Goal: Transaction & Acquisition: Subscribe to service/newsletter

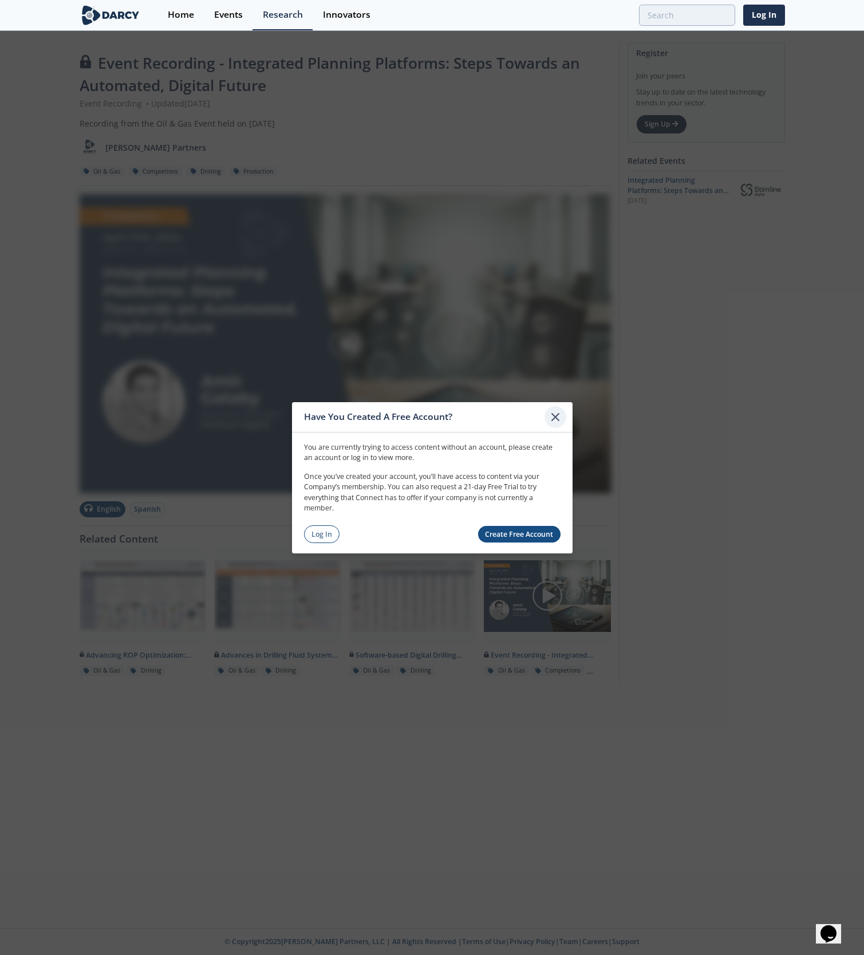
click at [557, 419] on icon at bounding box center [555, 416] width 7 height 7
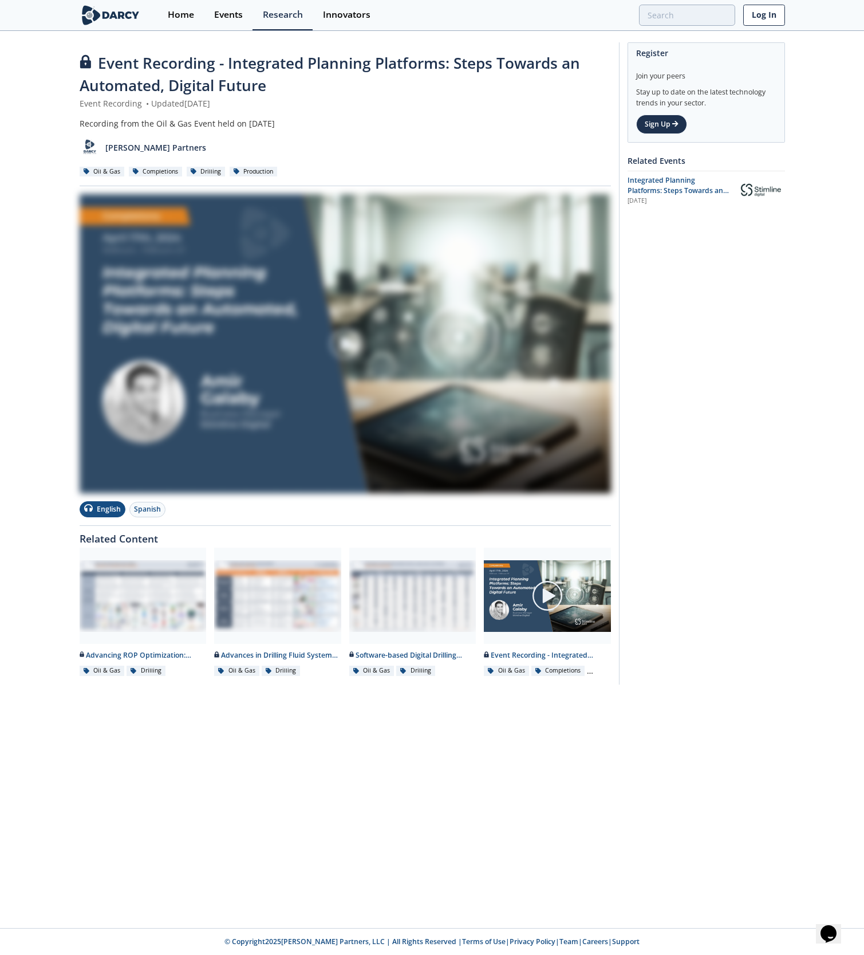
click at [762, 18] on link "Log In" at bounding box center [764, 15] width 42 height 21
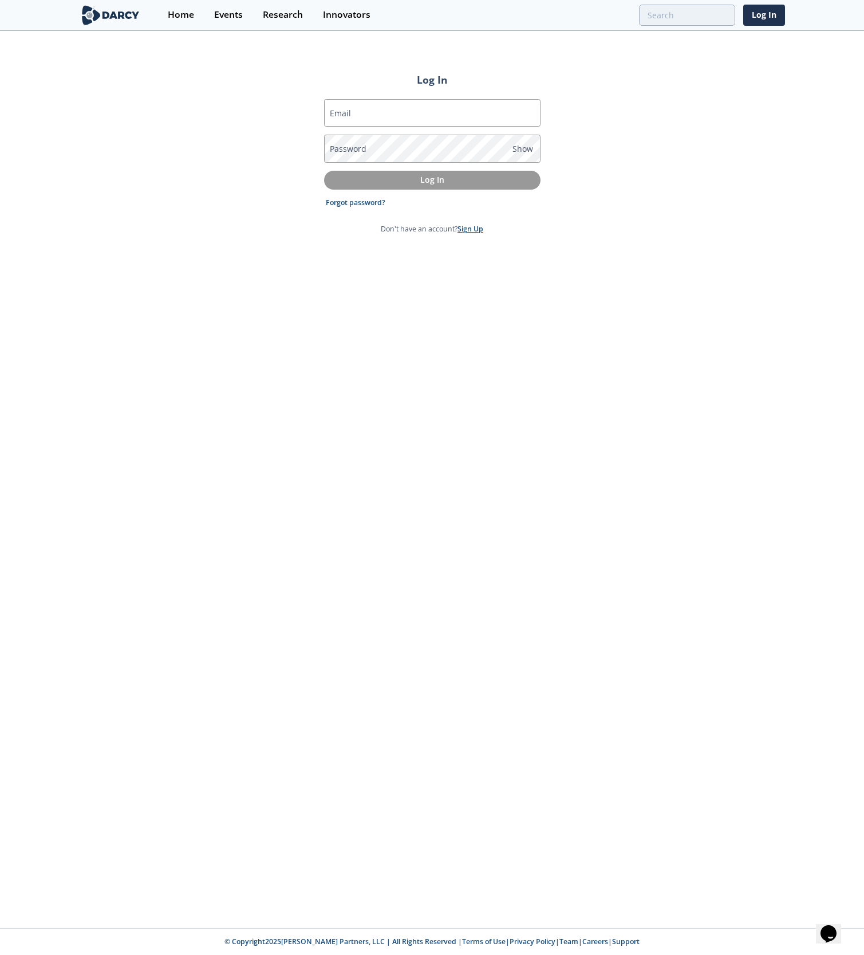
click at [470, 231] on link "Sign Up" at bounding box center [471, 229] width 26 height 10
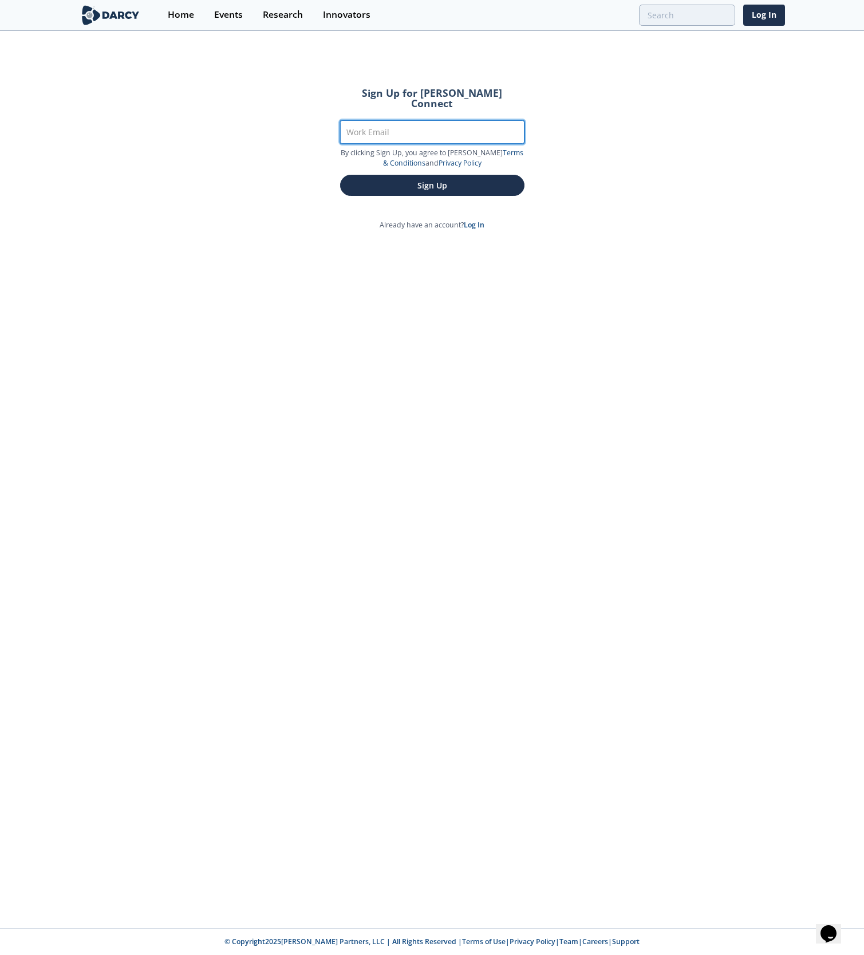
click at [384, 127] on input "Work Email" at bounding box center [432, 131] width 184 height 23
type input "[PERSON_NAME][EMAIL_ADDRESS][PERSON_NAME][DOMAIN_NAME]"
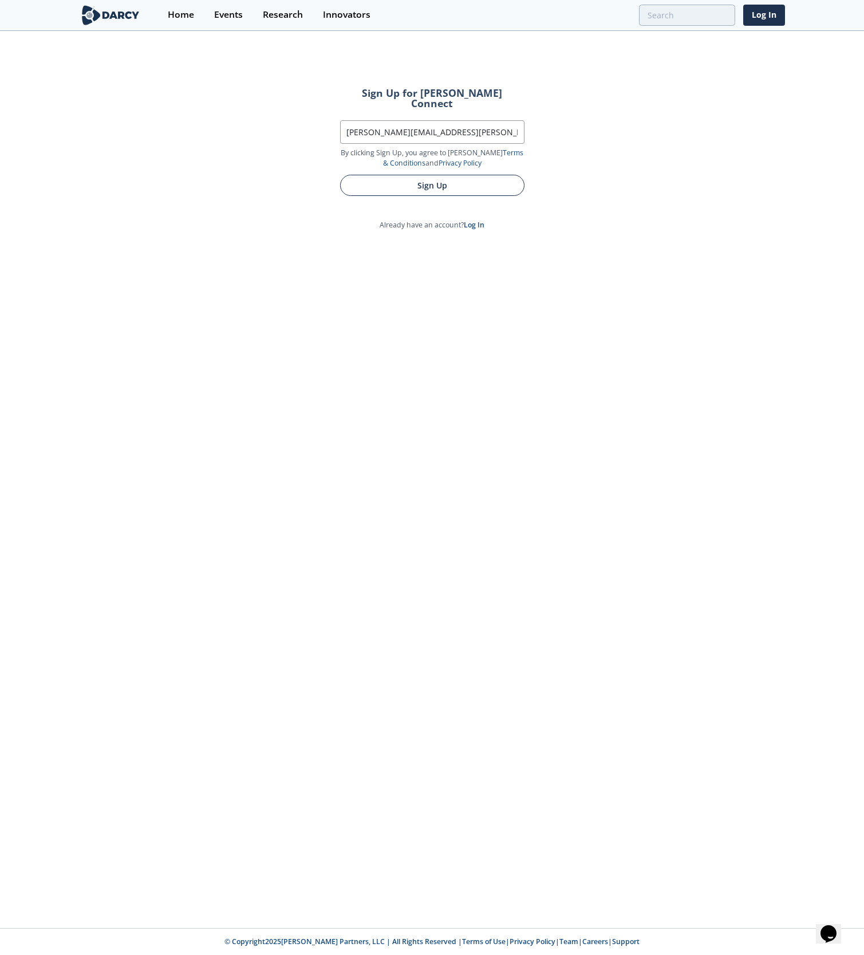
click at [436, 181] on button "Sign Up" at bounding box center [432, 185] width 184 height 21
click at [421, 177] on button "Sign Up" at bounding box center [432, 185] width 184 height 21
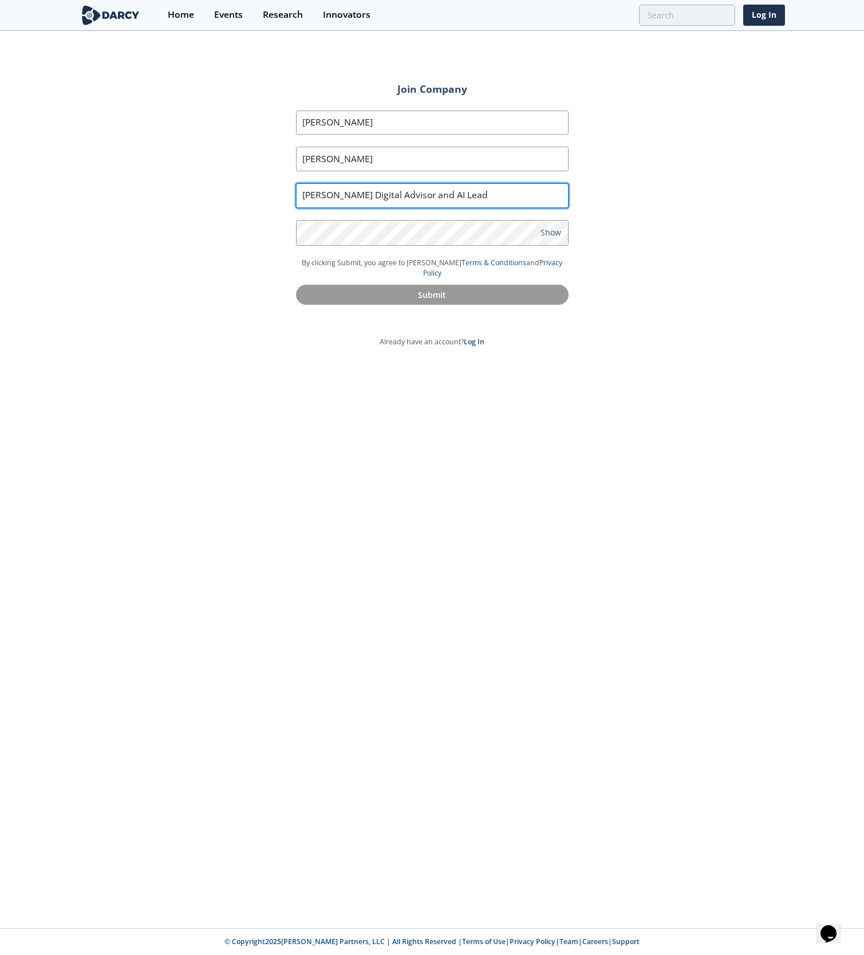
type input "Wells Digital Advisor and AI Lead"
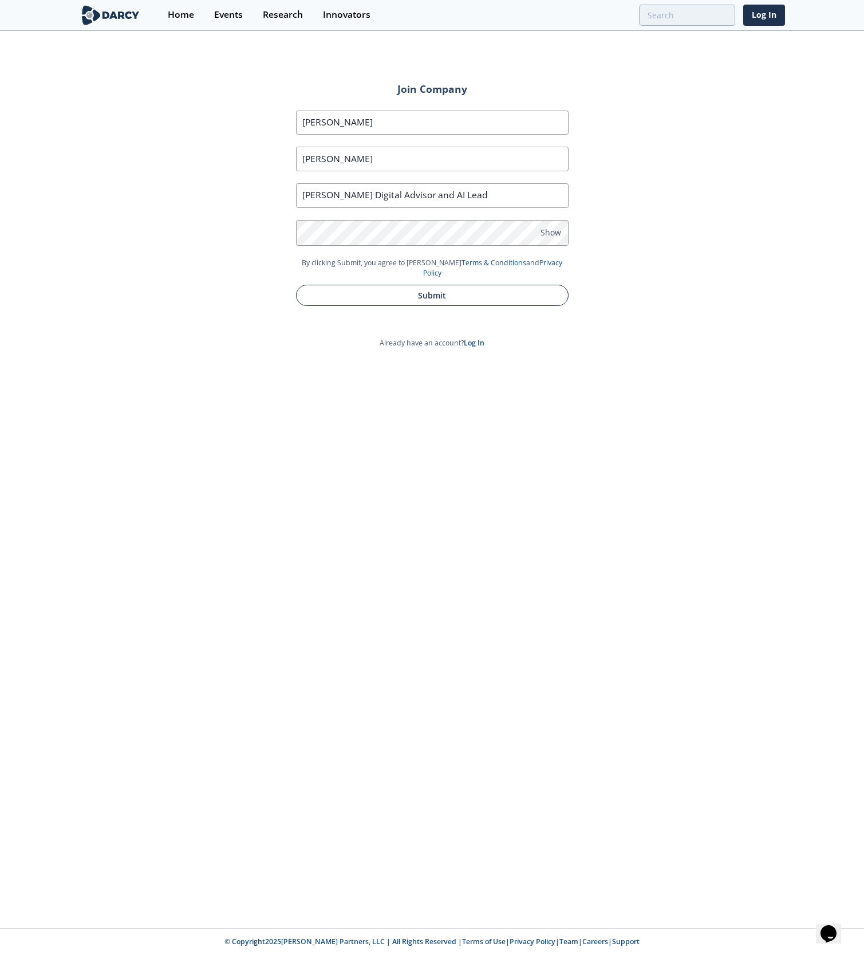
click at [428, 294] on button "Submit" at bounding box center [432, 295] width 273 height 21
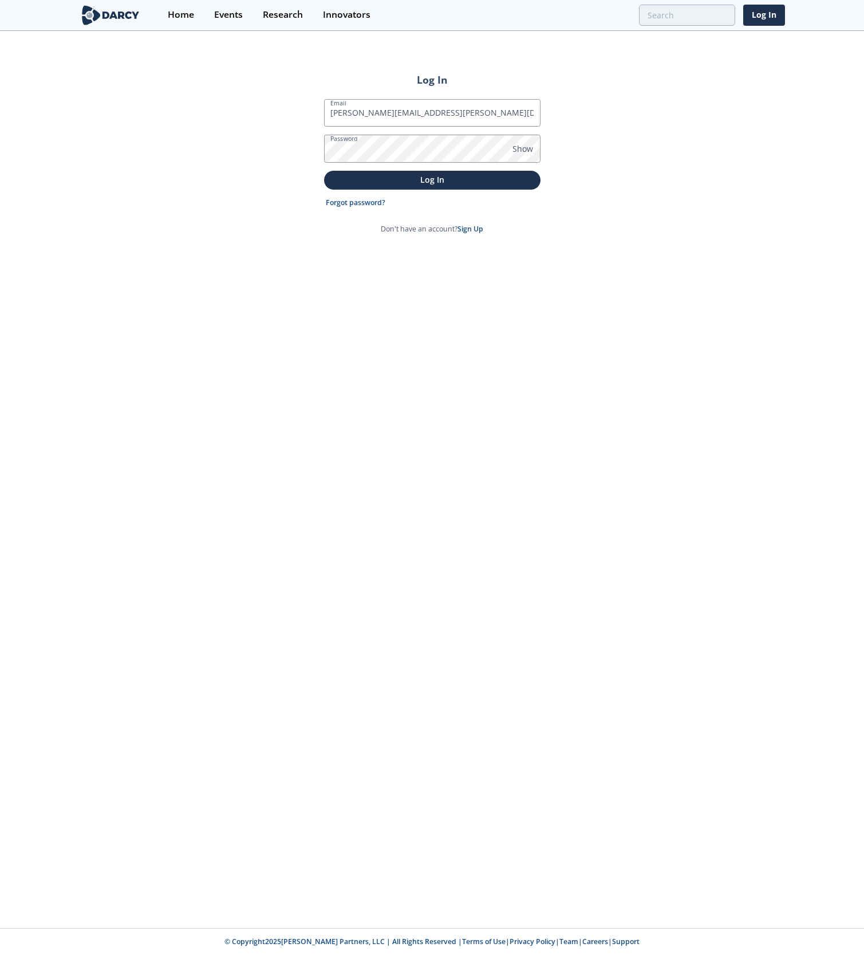
click at [432, 180] on button "Log In" at bounding box center [432, 180] width 216 height 19
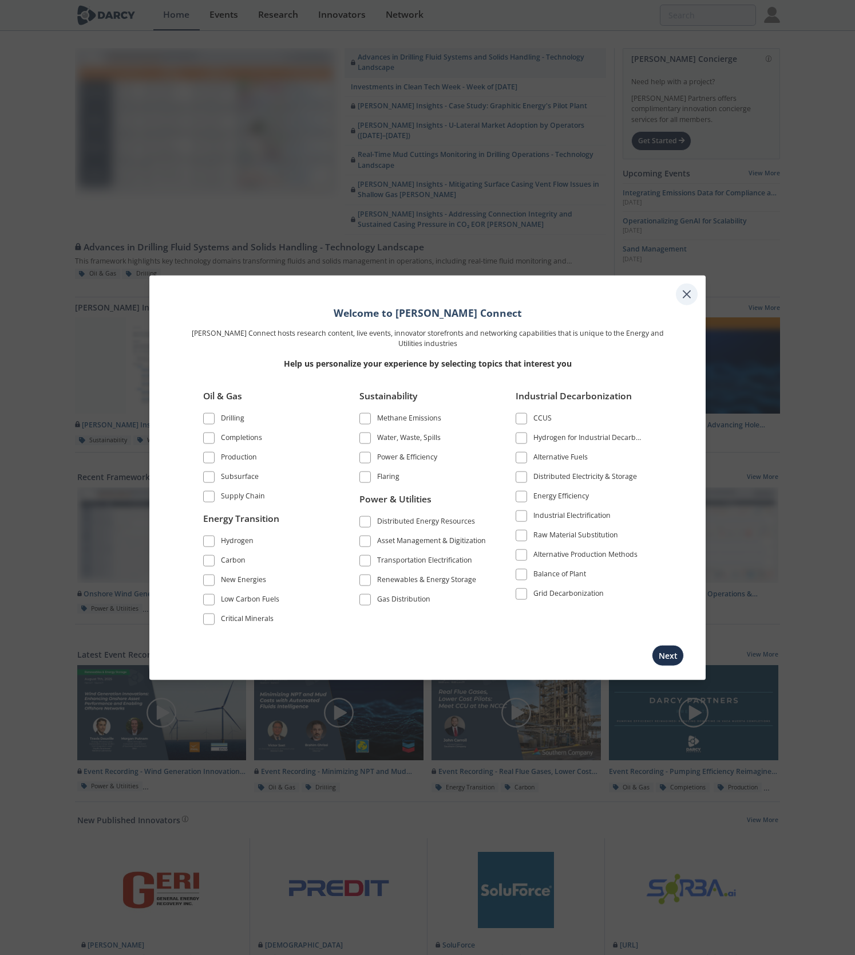
click at [691, 290] on icon at bounding box center [687, 294] width 14 height 14
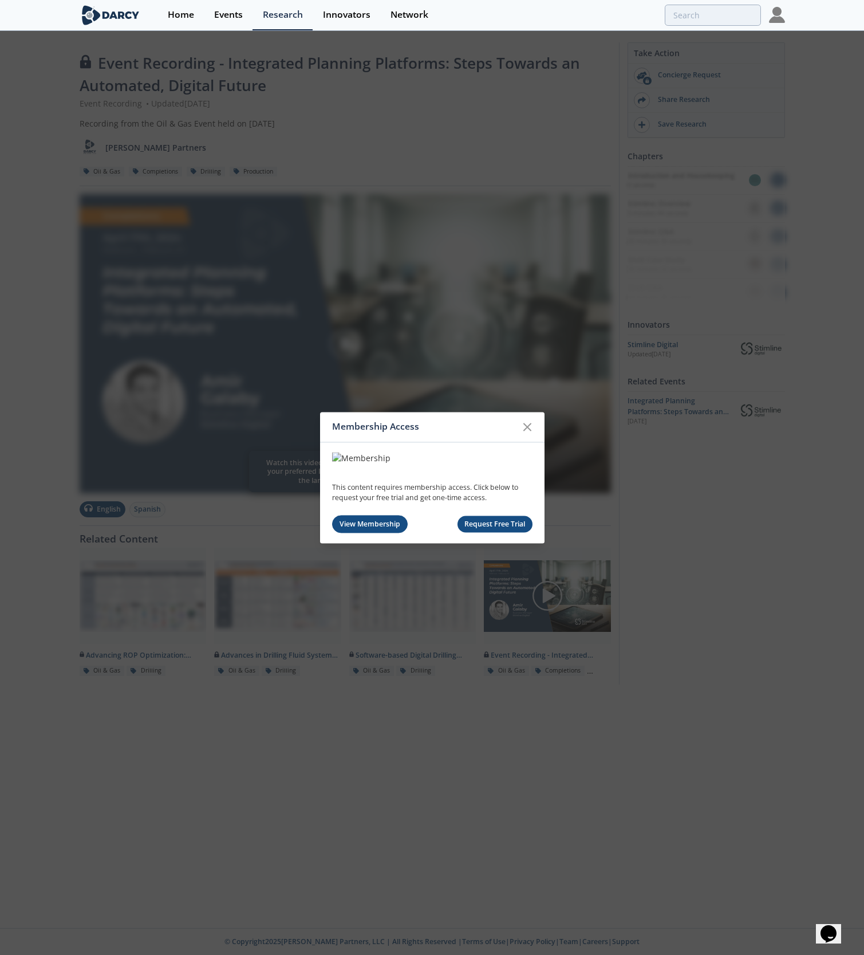
click at [386, 526] on link "View Membership" at bounding box center [370, 524] width 76 height 18
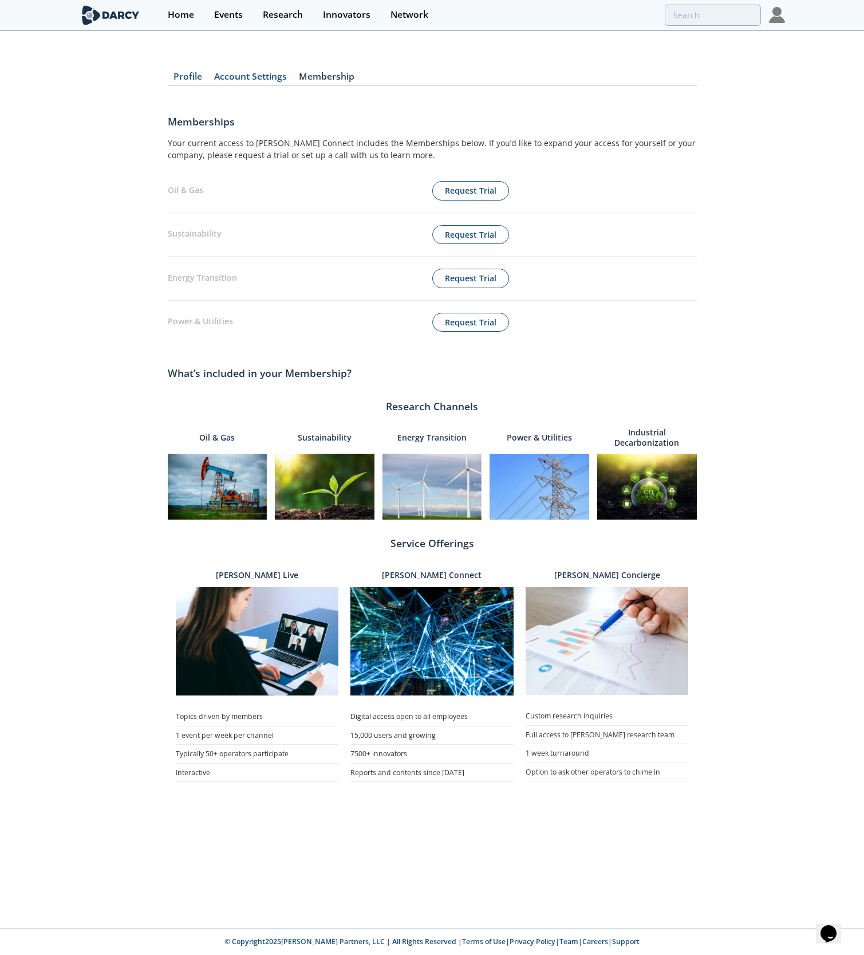
click at [259, 69] on div "Profile Account Settings Membership Memberships Your current access to Darcy Co…" at bounding box center [432, 428] width 529 height 760
click at [258, 74] on link "Account Settings" at bounding box center [250, 79] width 85 height 14
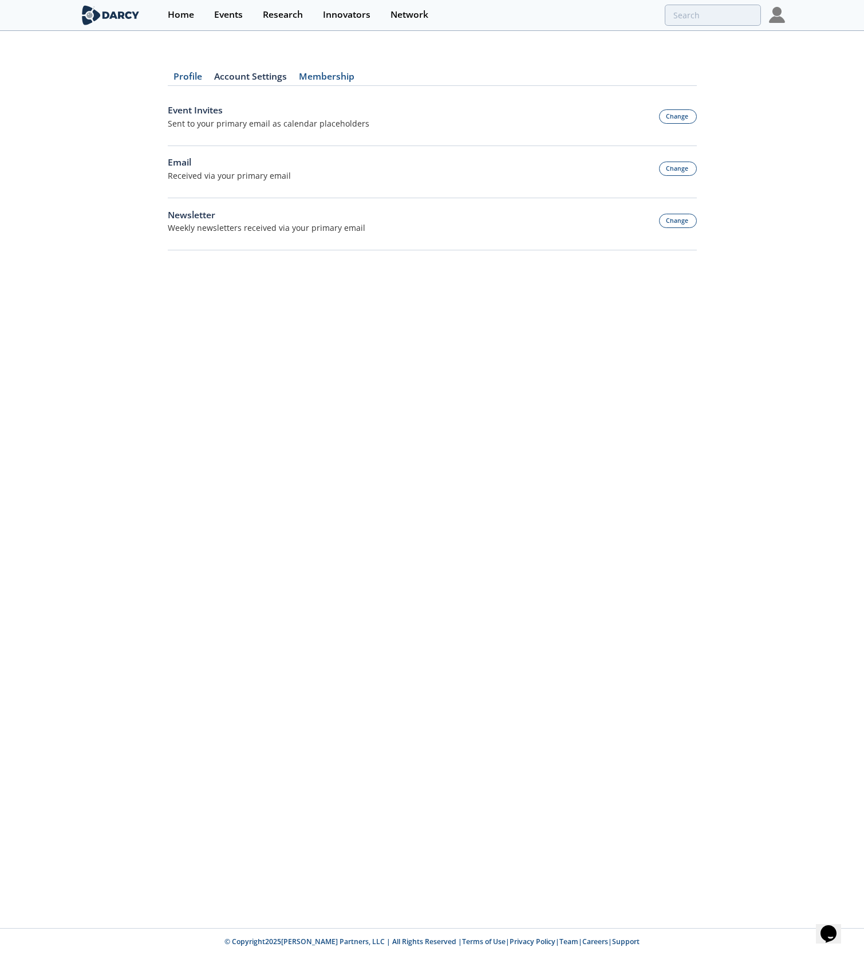
click at [192, 80] on link "Profile" at bounding box center [188, 79] width 41 height 14
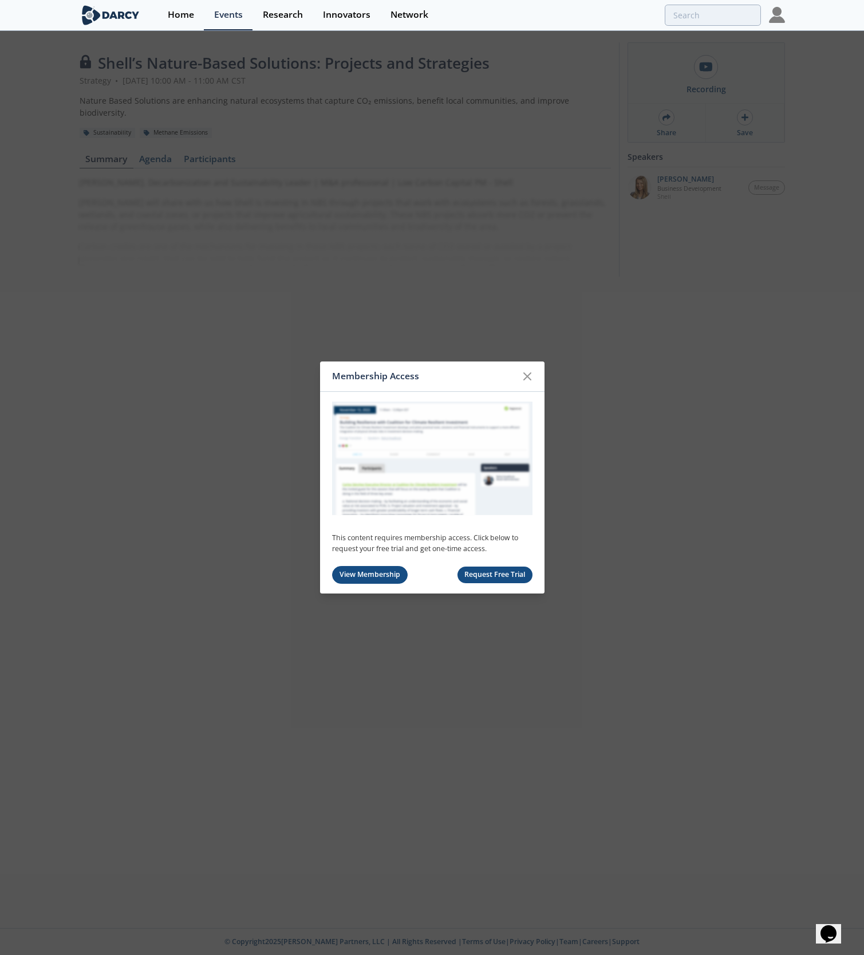
click at [380, 573] on link "View Membership" at bounding box center [370, 575] width 76 height 18
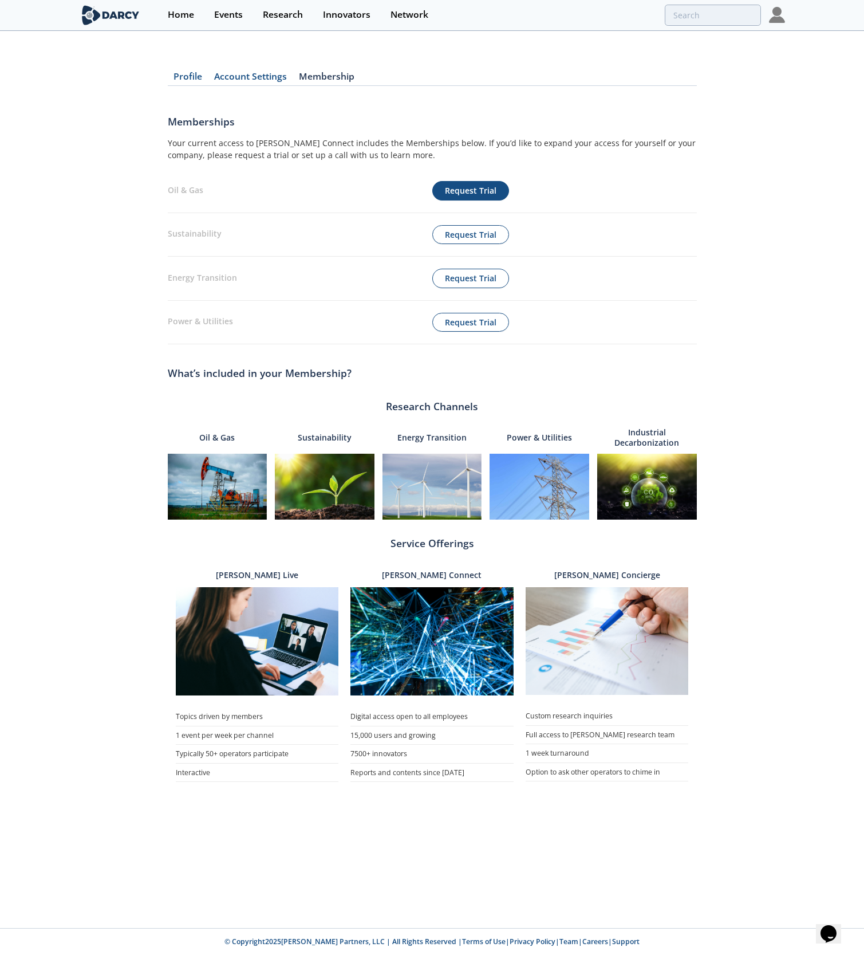
click at [476, 196] on button "Request Trial" at bounding box center [470, 190] width 77 height 19
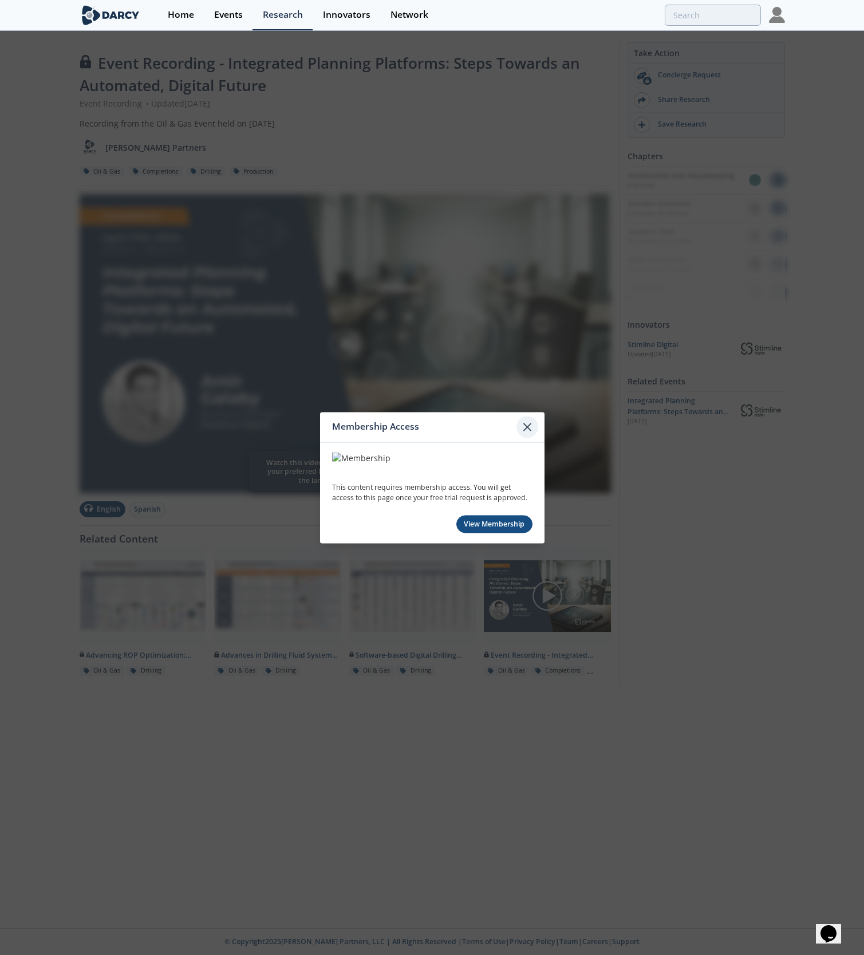
click at [527, 425] on icon at bounding box center [527, 427] width 14 height 14
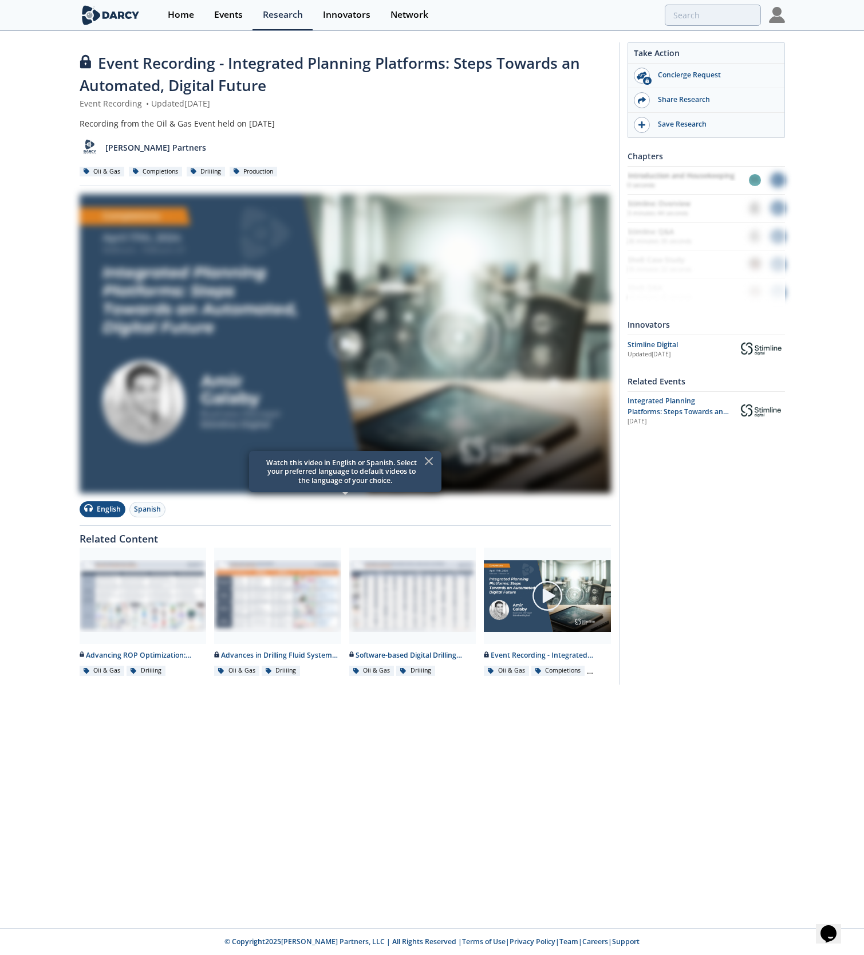
click at [429, 460] on icon at bounding box center [428, 461] width 7 height 7
